Goal: Browse casually: Explore the website without a specific task or goal

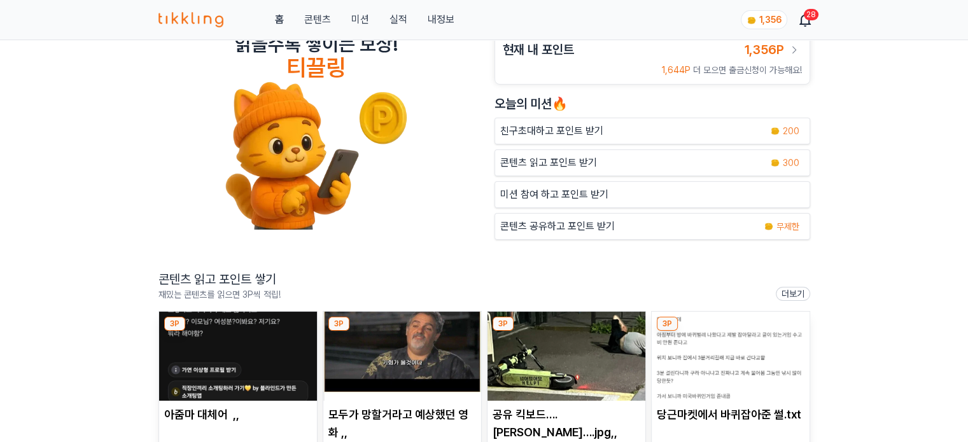
scroll to position [64, 0]
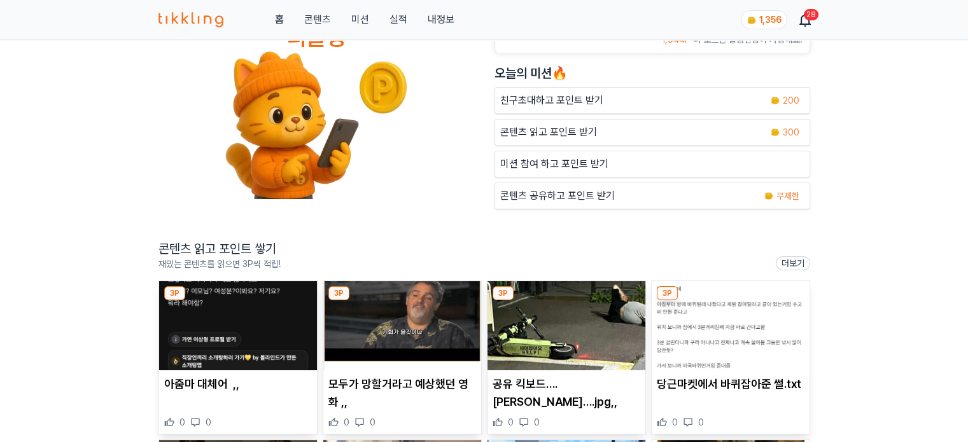
click at [246, 340] on img at bounding box center [238, 325] width 158 height 89
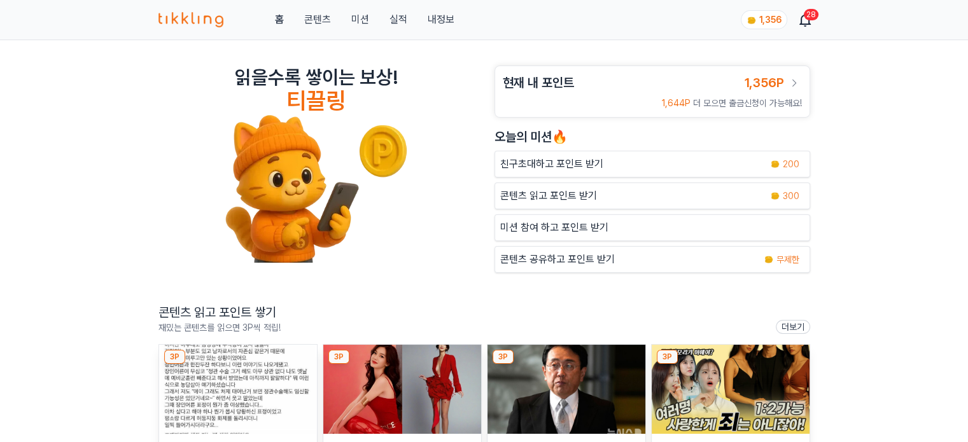
scroll to position [127, 0]
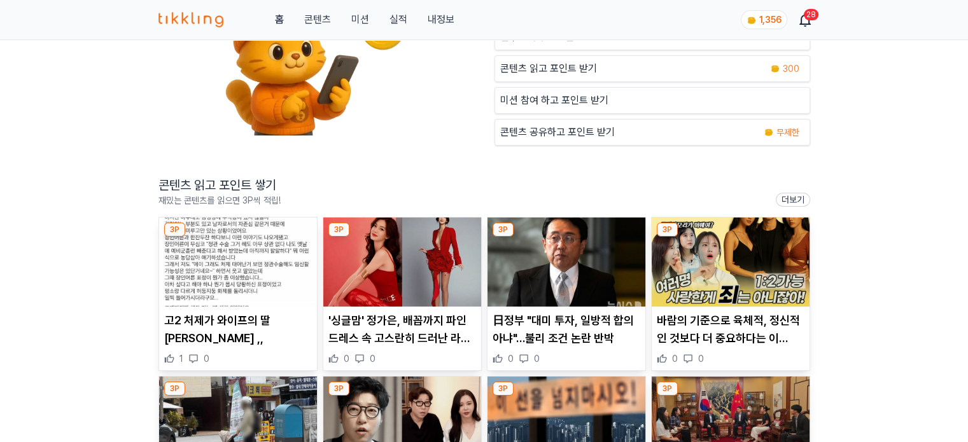
click at [369, 276] on img at bounding box center [402, 262] width 158 height 89
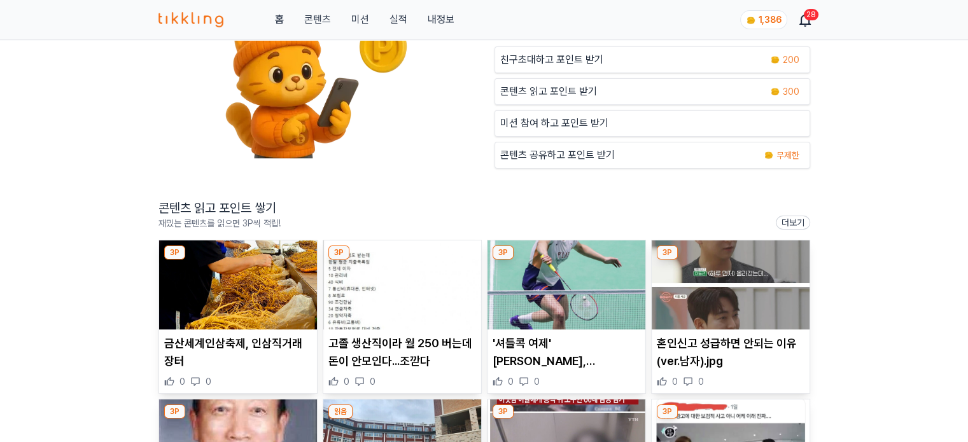
scroll to position [127, 0]
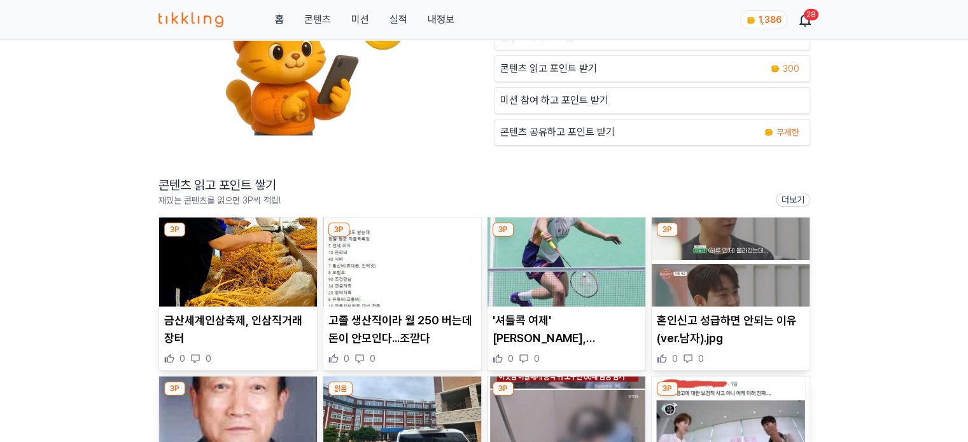
click at [386, 261] on img at bounding box center [402, 262] width 158 height 89
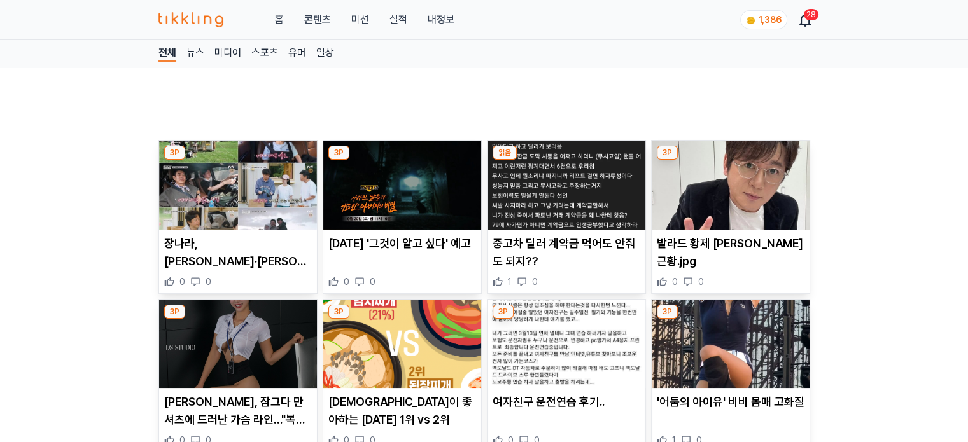
click at [364, 17] on button "미션" at bounding box center [360, 19] width 18 height 15
